Goal: Information Seeking & Learning: Learn about a topic

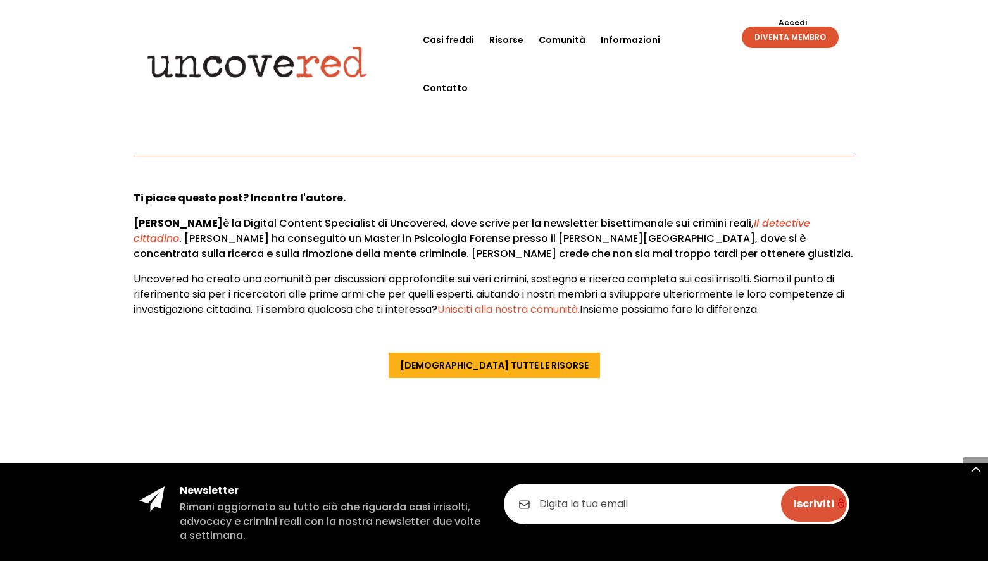
scroll to position [4621, 0]
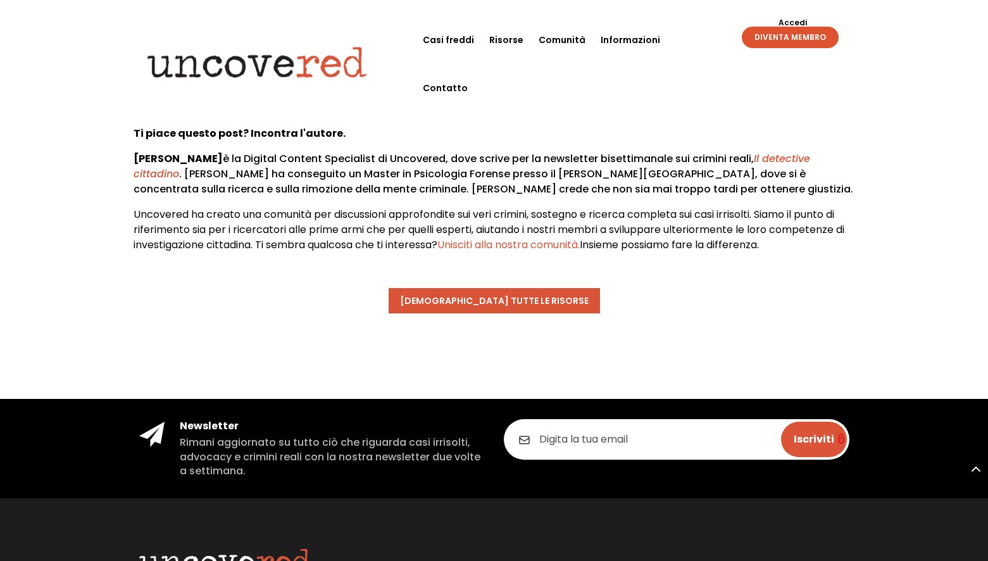
click at [489, 313] on link "[DEMOGRAPHIC_DATA] tutte le risorse" at bounding box center [494, 300] width 211 height 25
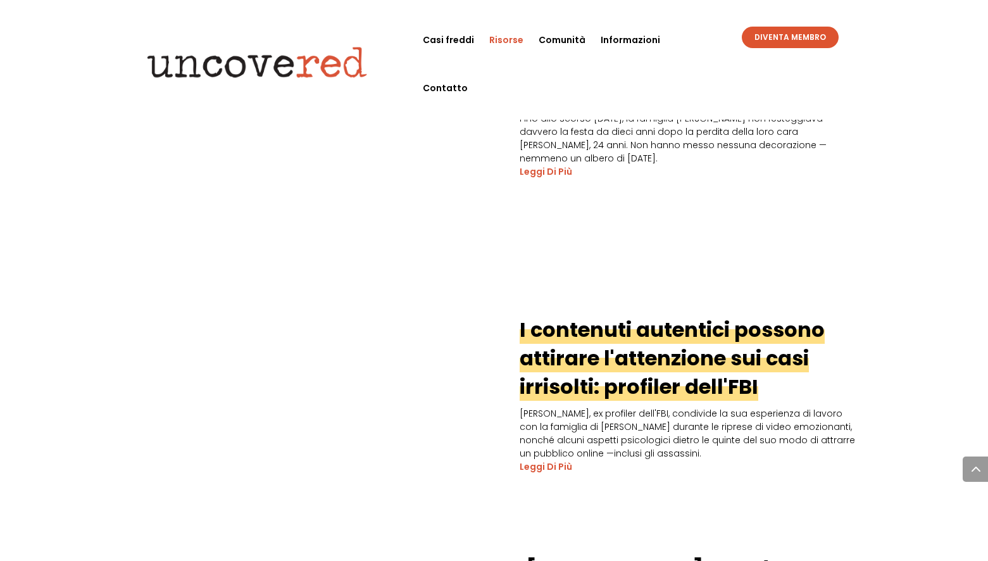
scroll to position [1709, 0]
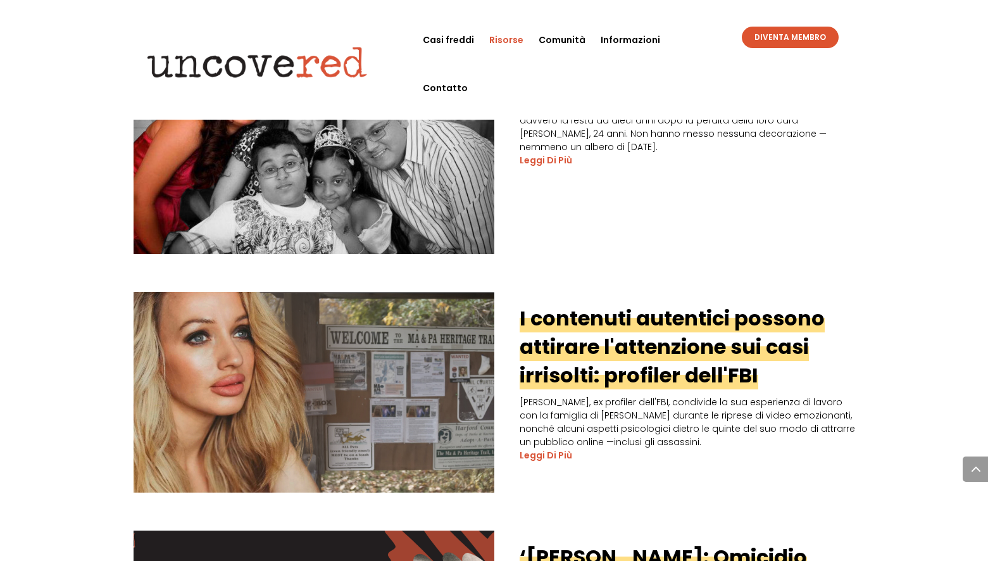
drag, startPoint x: 18, startPoint y: 1, endPoint x: 39, endPoint y: 173, distance: 174.1
click at [39, 173] on div "‘Omicidi di ragazze cattive’ su ID — Contenuti criminalmente buoni Esplora i me…" at bounding box center [494, 36] width 988 height 2701
